Goal: Task Accomplishment & Management: Use online tool/utility

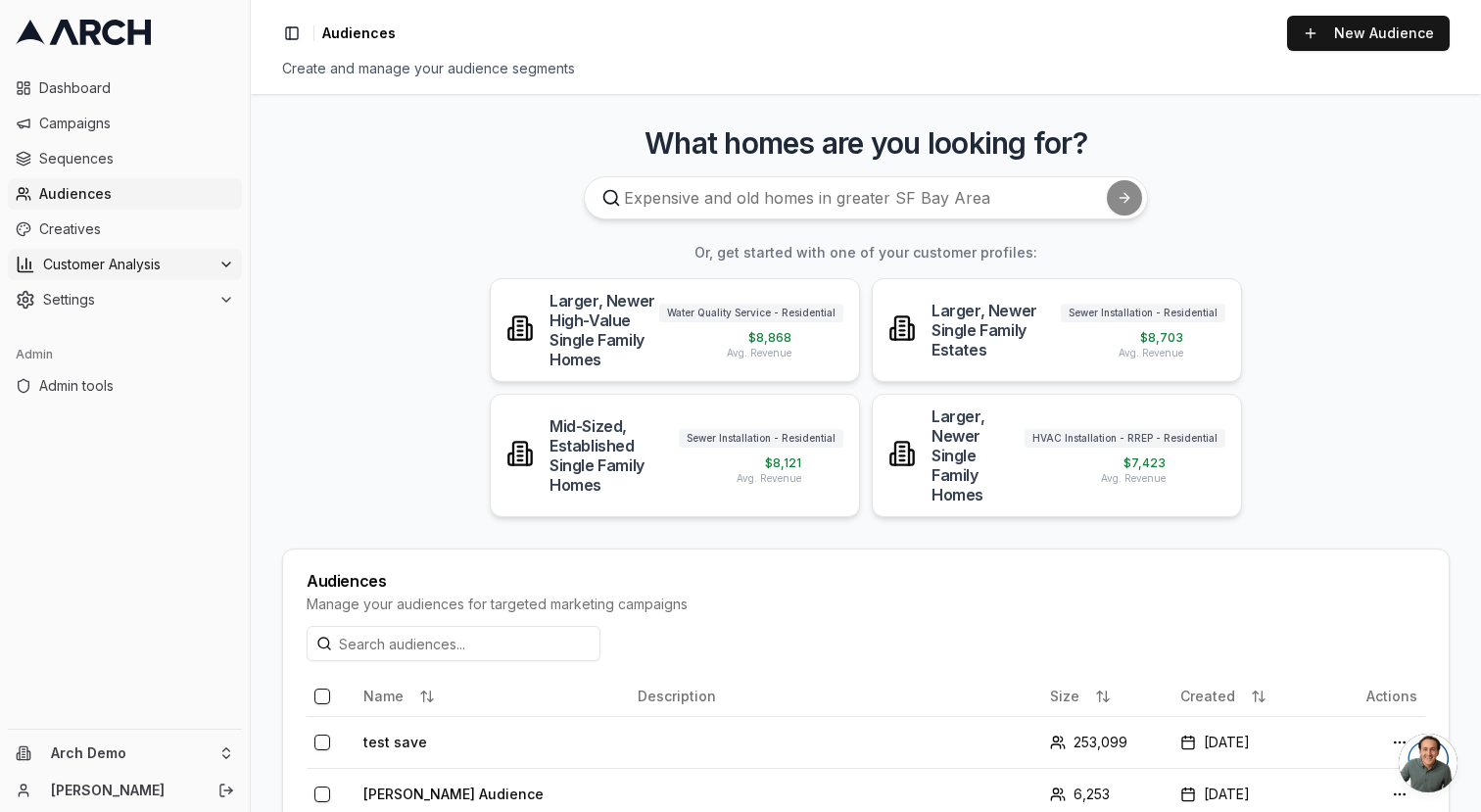
click at [130, 266] on span "Customer Analysis" at bounding box center [126, 265] width 168 height 20
click at [155, 327] on span "Customer Profiles" at bounding box center [128, 328] width 114 height 20
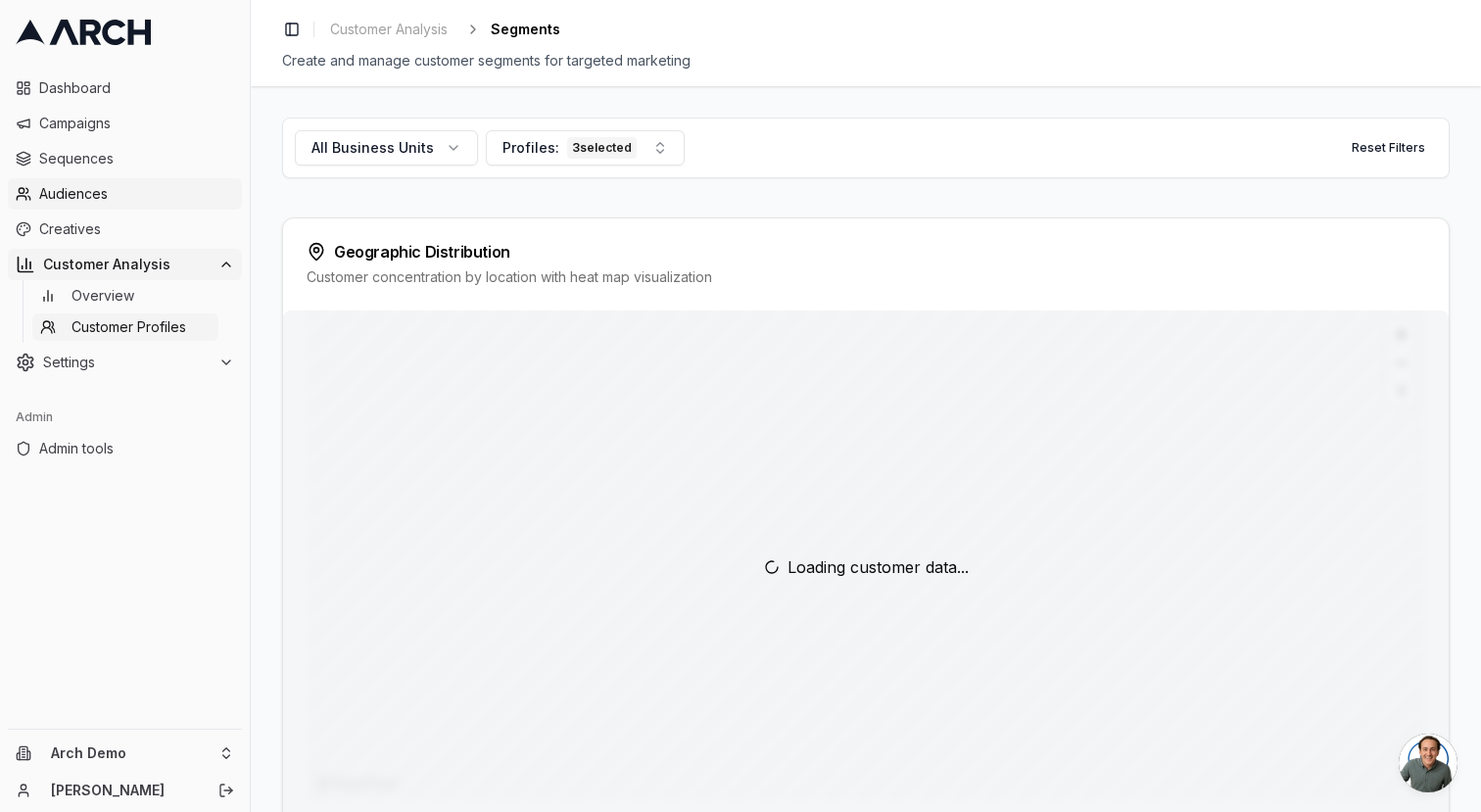
click at [161, 195] on span "Audiences" at bounding box center [136, 195] width 195 height 20
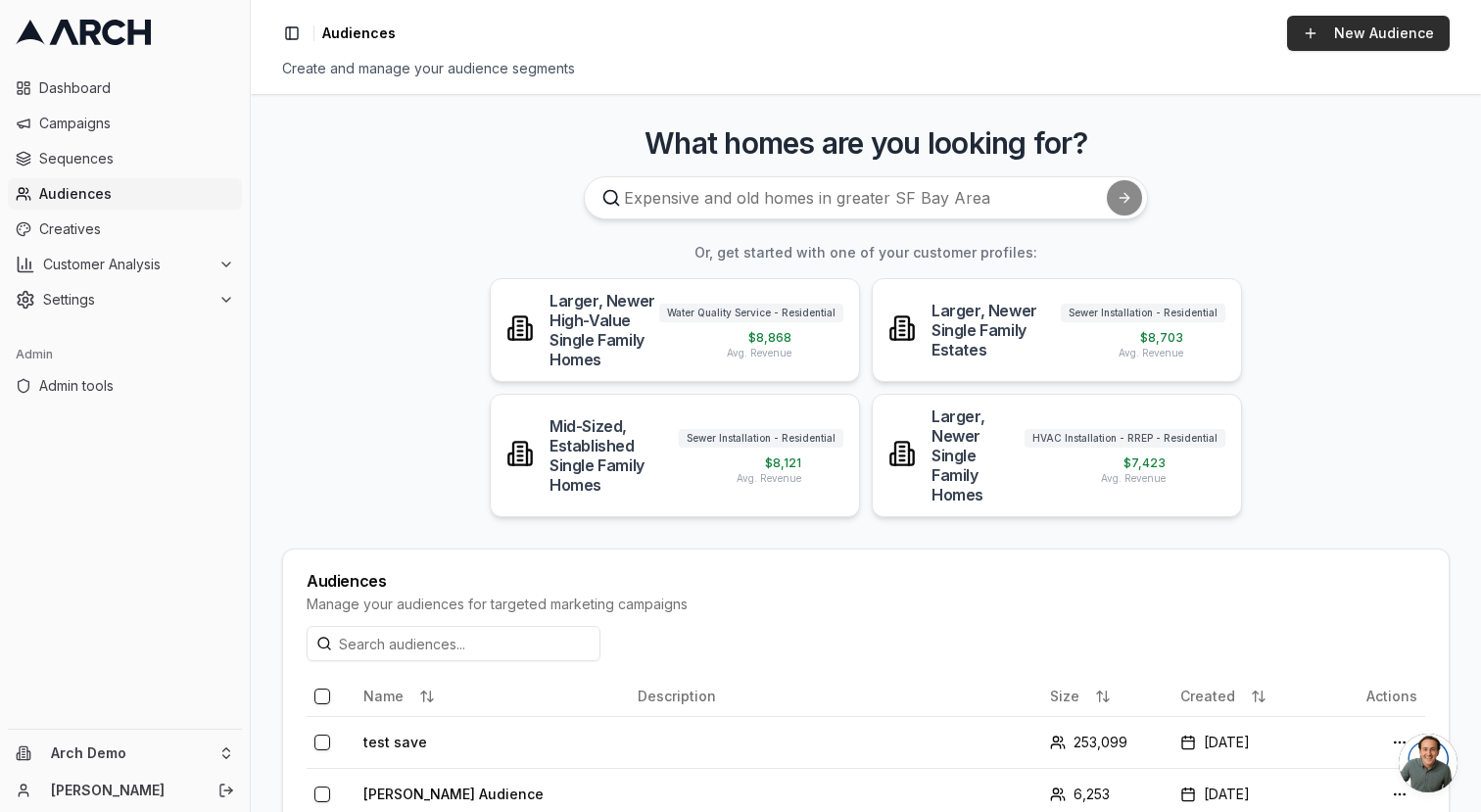
click at [1364, 32] on link "New Audience" at bounding box center [1369, 34] width 163 height 36
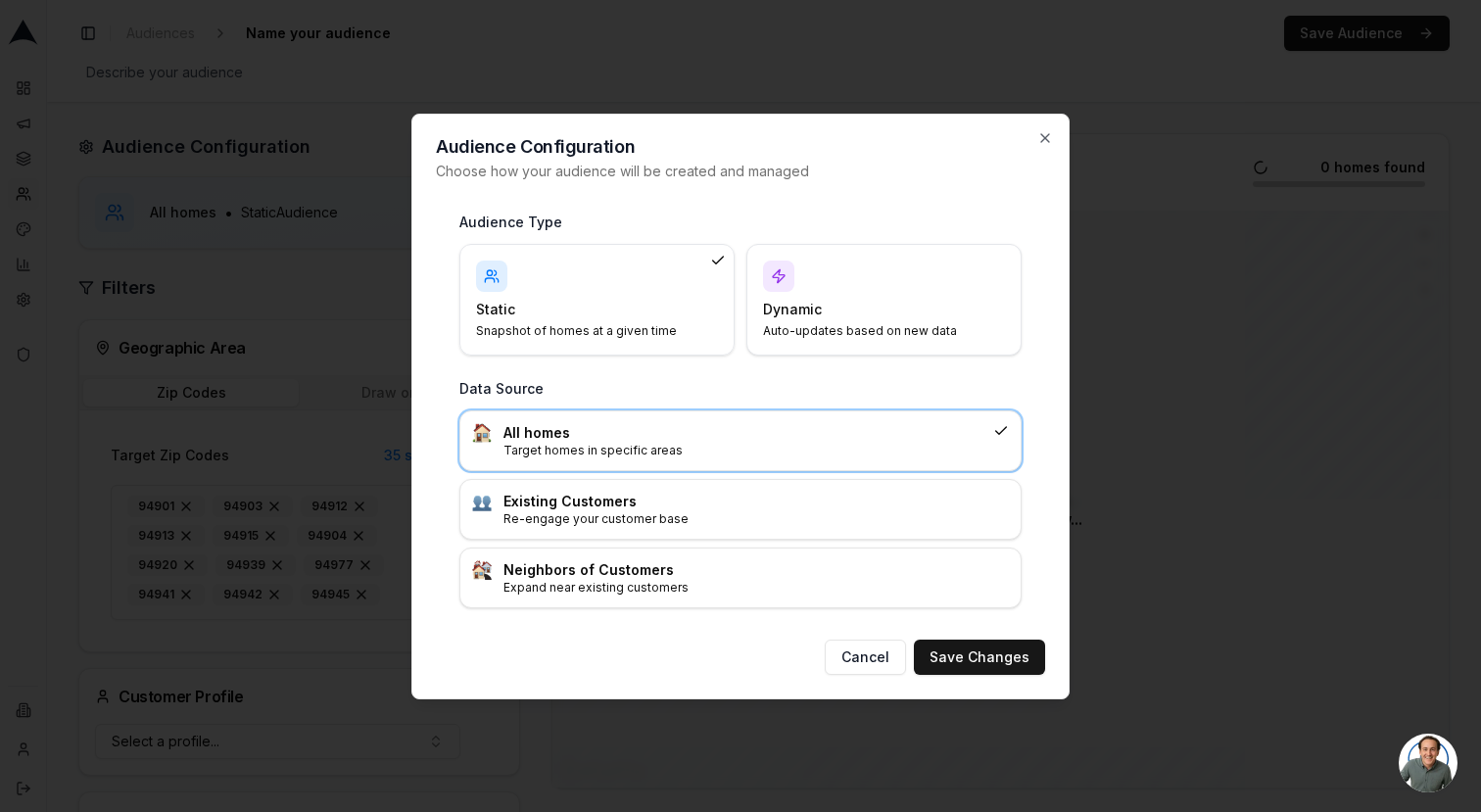
click at [874, 307] on h4 "Dynamic" at bounding box center [873, 310] width 218 height 20
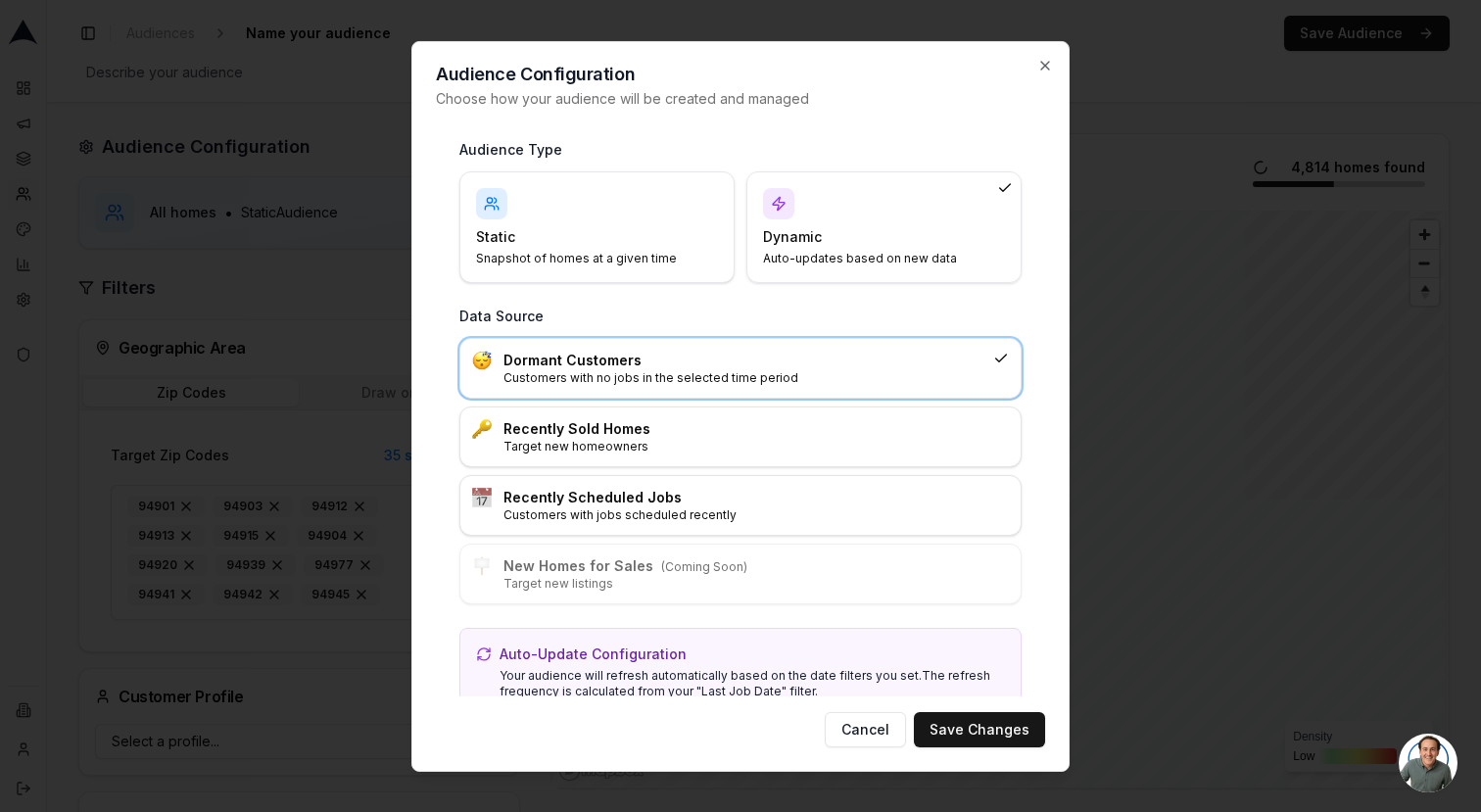
click at [665, 220] on div "Static Snapshot of homes at a given time" at bounding box center [598, 226] width 242 height 78
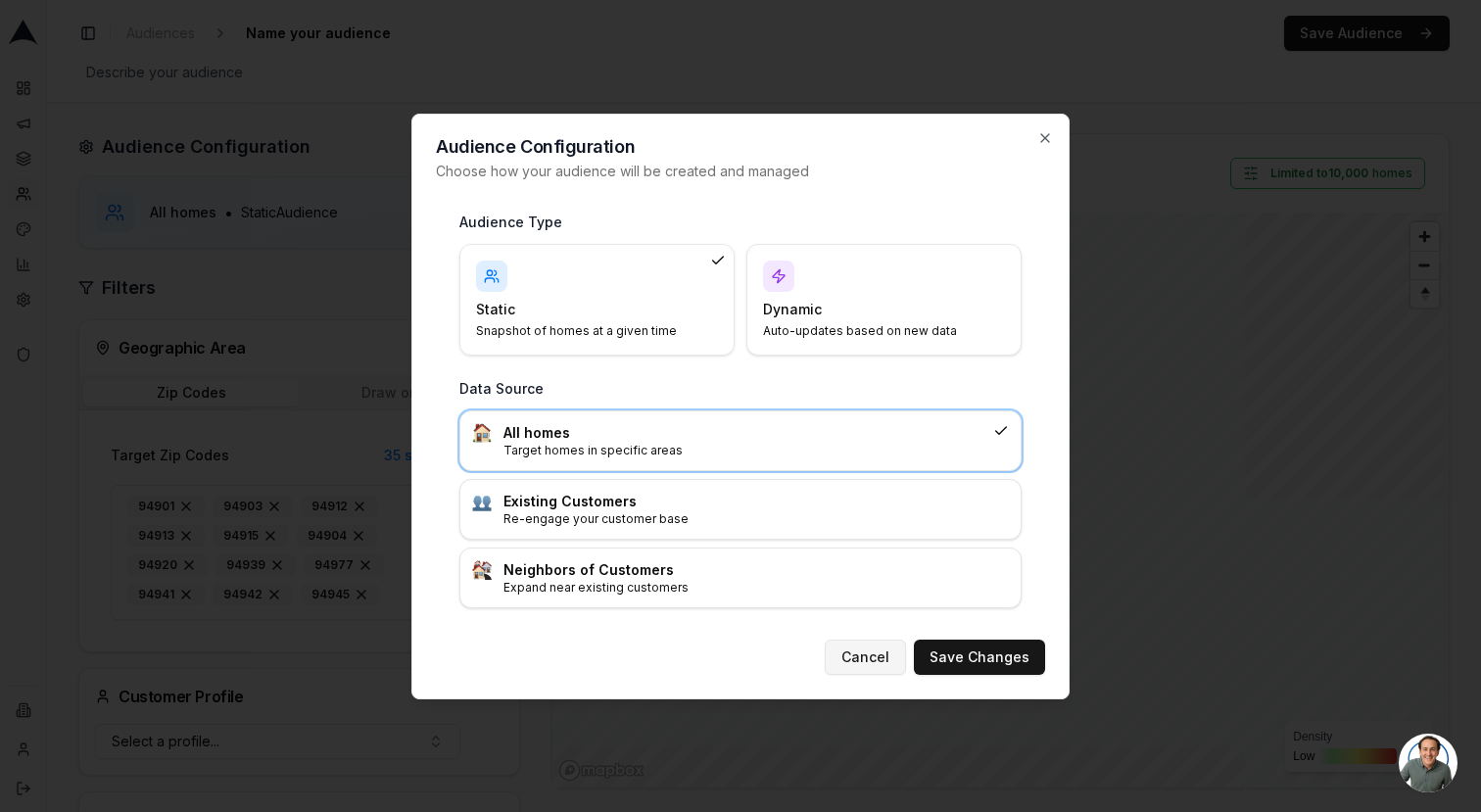
click at [875, 653] on button "Cancel" at bounding box center [866, 658] width 81 height 36
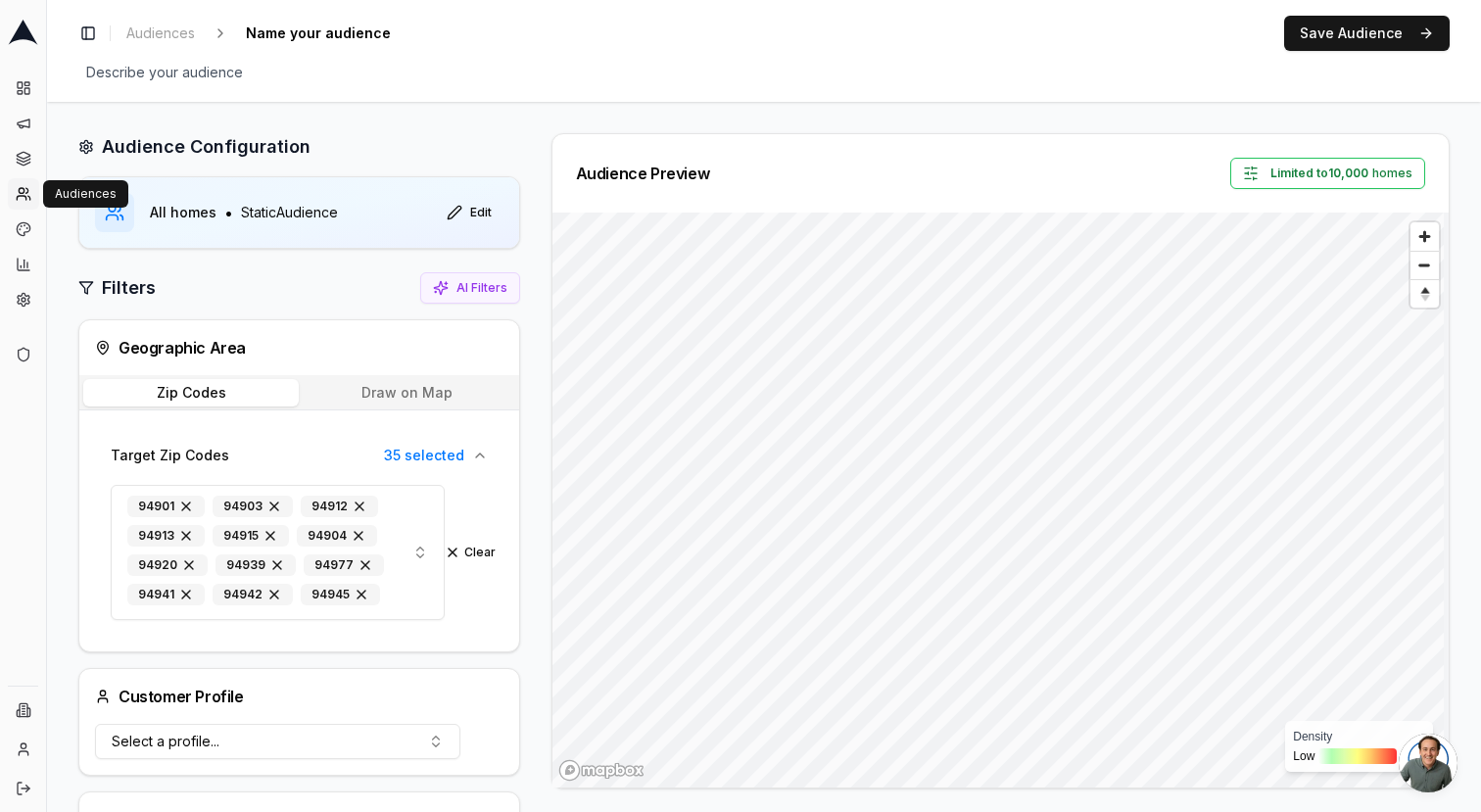
click at [27, 192] on icon at bounding box center [28, 191] width 2 height 5
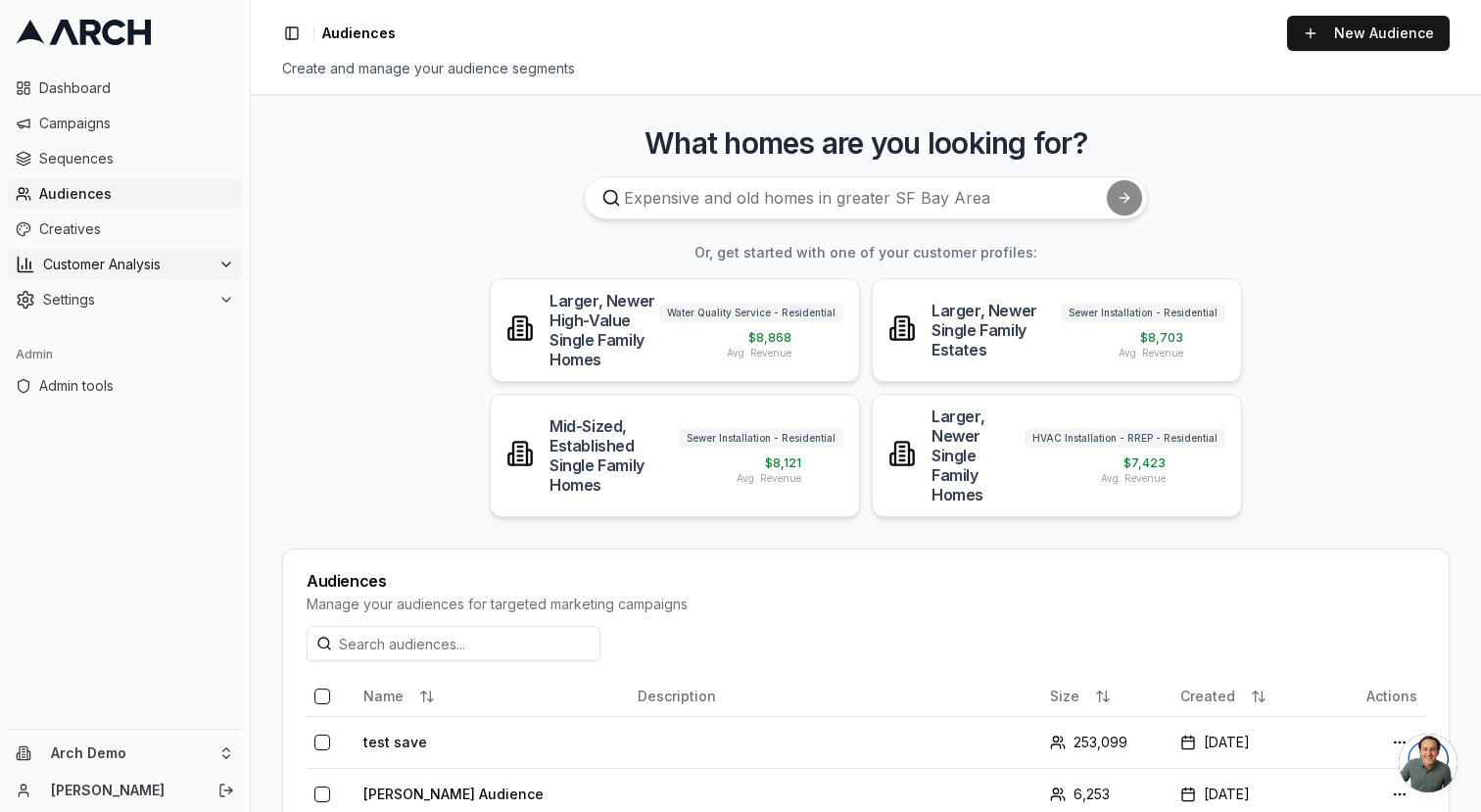
click at [90, 267] on span "Customer Analysis" at bounding box center [126, 265] width 168 height 20
click at [148, 337] on span "Customer Profiles" at bounding box center [128, 328] width 114 height 20
